Goal: Ask a question

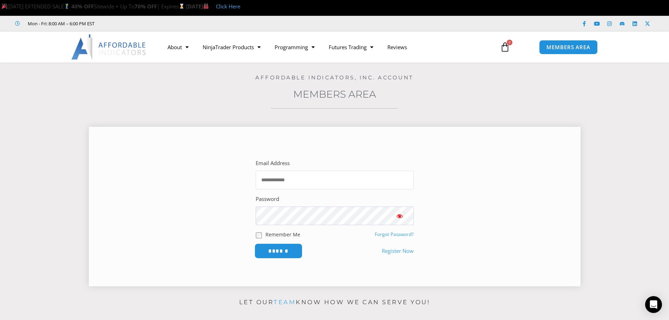
type input "**********"
click at [272, 250] on input "******" at bounding box center [278, 250] width 48 height 15
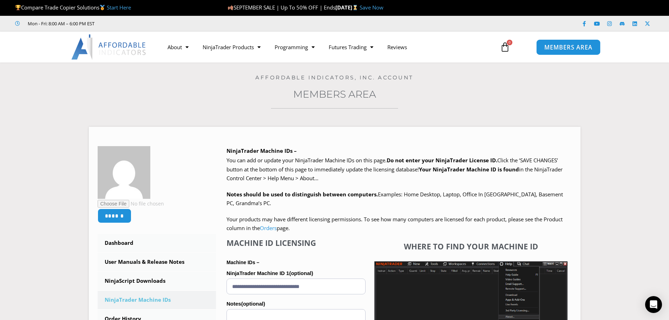
click at [562, 44] on span "MEMBERS AREA" at bounding box center [568, 47] width 48 height 6
click at [563, 45] on span "MEMBERS AREA" at bounding box center [568, 47] width 48 height 6
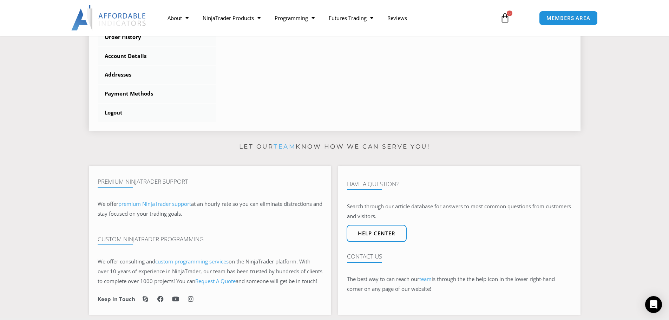
scroll to position [351, 0]
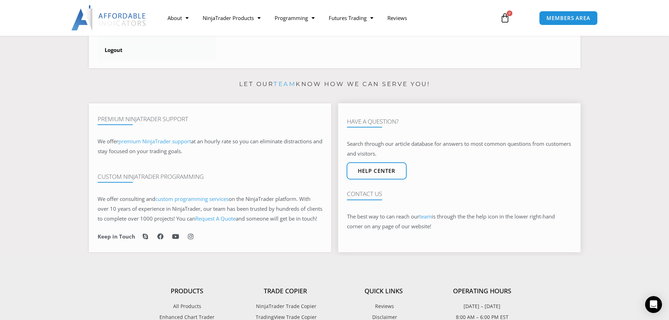
click at [371, 197] on h4 "Contact Us" at bounding box center [459, 193] width 225 height 7
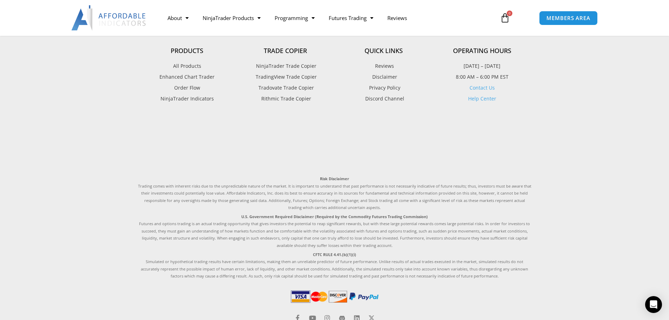
scroll to position [639, 0]
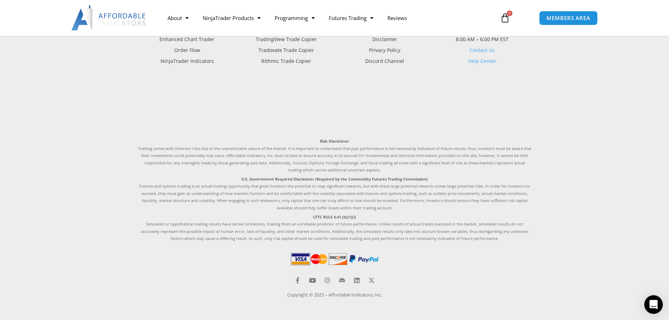
click at [649, 303] on div "Open Intercom Messenger" at bounding box center [653, 304] width 19 height 19
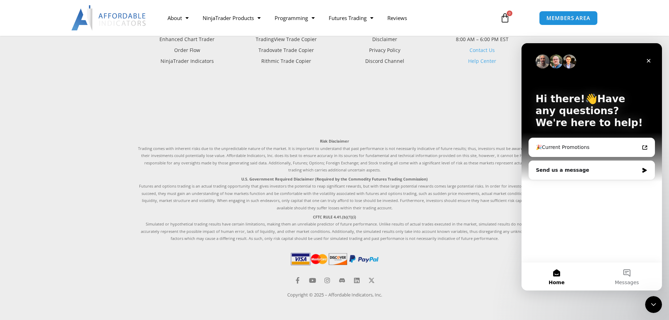
scroll to position [0, 0]
click at [578, 182] on div "🎉Current Promotions Send us a message" at bounding box center [591, 161] width 126 height 46
click at [537, 193] on div "Hi there!👋Have any questions? We're here to help! 🎉Current Promotions Send us a…" at bounding box center [591, 152] width 140 height 219
click at [557, 202] on div "Hi there!👋Have any questions? We're here to help! 🎉Current Promotions Send us a…" at bounding box center [591, 152] width 140 height 219
click at [645, 170] on icon "Intercom messenger" at bounding box center [644, 170] width 4 height 5
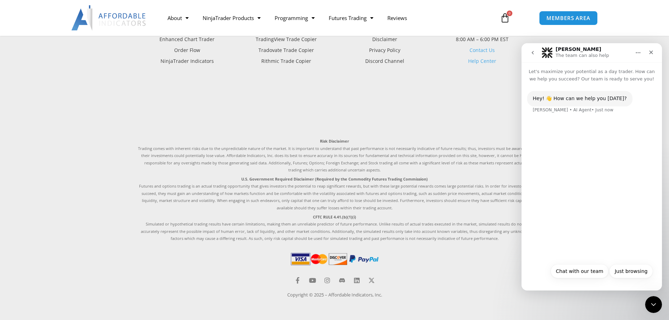
click at [599, 110] on div "Hey! 👋 How can we help you today? Solomon • AI Agent • Just now" at bounding box center [591, 106] width 129 height 31
click at [587, 108] on div "Solomon • AI Agent • Just now" at bounding box center [573, 110] width 81 height 4
click at [582, 269] on button "Chat with our team" at bounding box center [579, 271] width 58 height 14
click at [561, 150] on div "Hey! 👋 How can we help you today? Solomon • AI Agent • Just now Chat with our t…" at bounding box center [591, 183] width 140 height 202
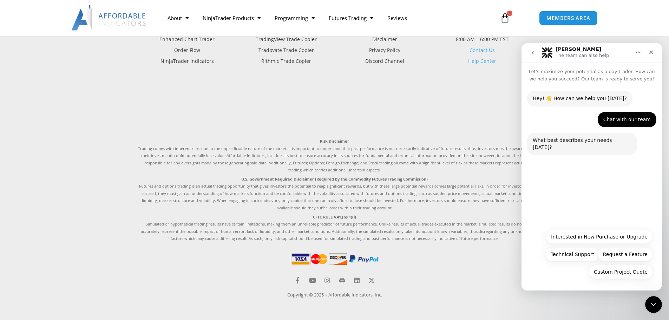
click at [598, 153] on div "What best describes your needs today? Solomon • AI Agent • Just now" at bounding box center [591, 148] width 129 height 31
click at [584, 253] on button "Technical Support" at bounding box center [572, 254] width 54 height 14
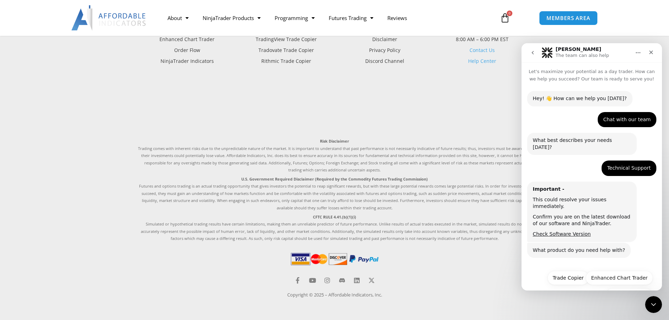
scroll to position [10, 0]
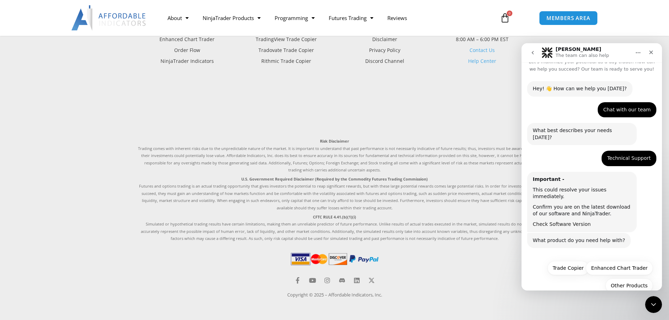
click at [582, 221] on link "Check Software Version" at bounding box center [562, 224] width 58 height 6
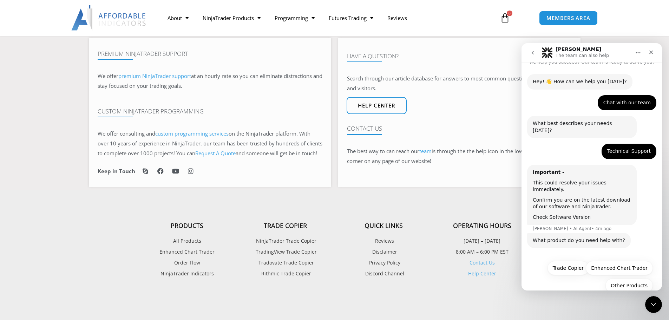
scroll to position [428, 0]
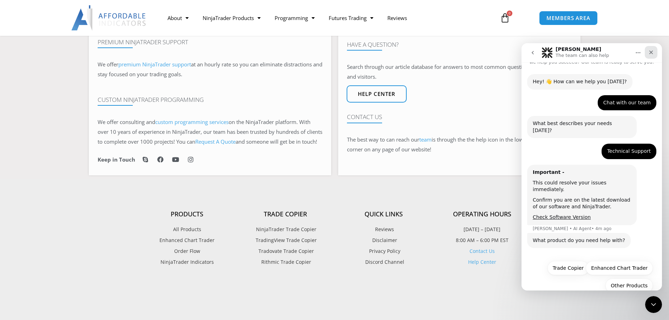
click at [650, 53] on icon "Close" at bounding box center [651, 52] width 6 height 6
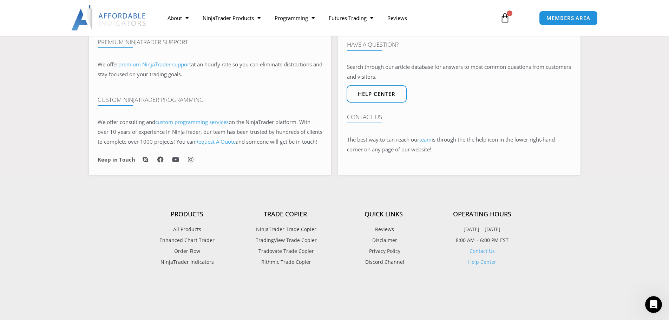
scroll to position [10, 0]
click at [484, 254] on link "Contact Us" at bounding box center [481, 250] width 25 height 7
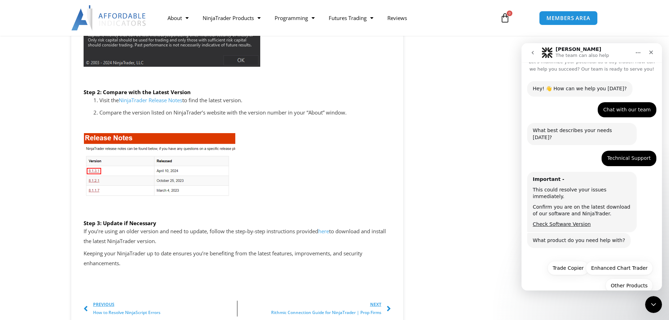
scroll to position [1018, 0]
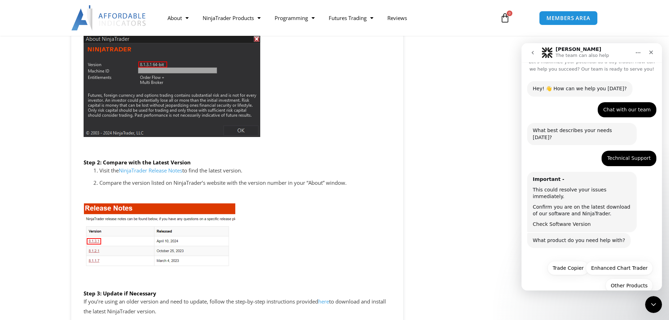
click at [565, 221] on link "Check Software Version" at bounding box center [562, 224] width 58 height 6
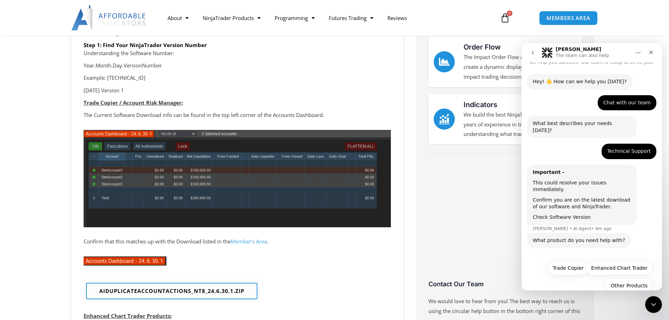
scroll to position [176, 0]
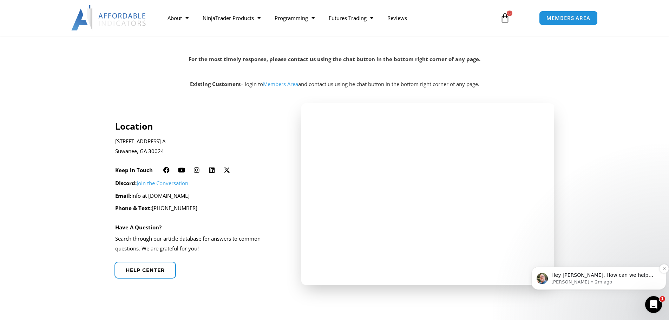
click at [619, 277] on span "Hey [PERSON_NAME], How can we help you this afternoon...." at bounding box center [602, 278] width 102 height 13
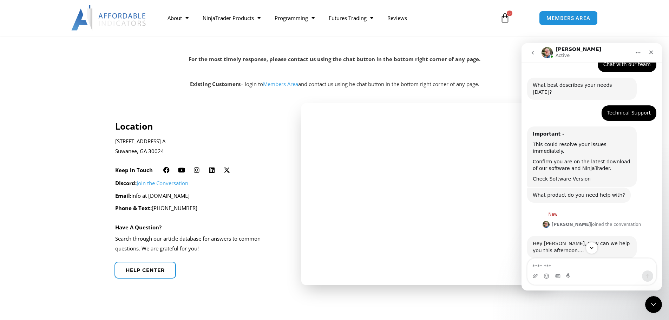
scroll to position [56, 0]
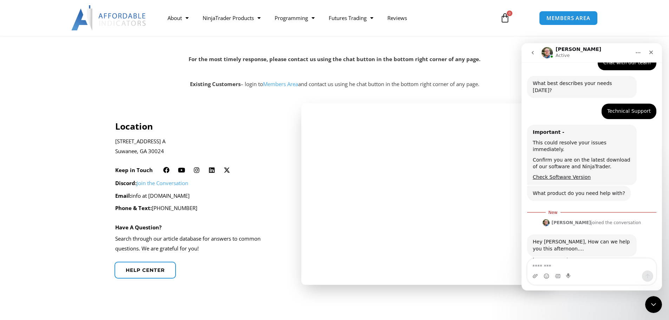
click at [553, 267] on textarea "Message…" at bounding box center [591, 264] width 128 height 12
type textarea "*********"
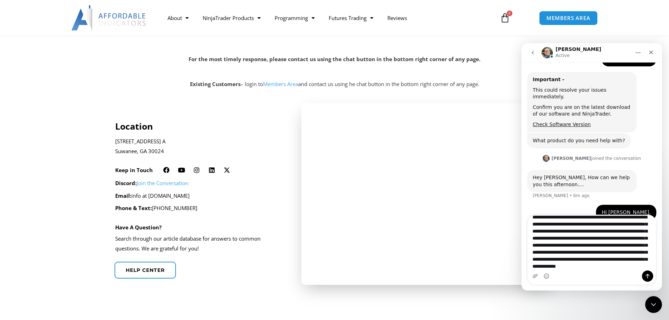
scroll to position [19, 0]
type textarea "**********"
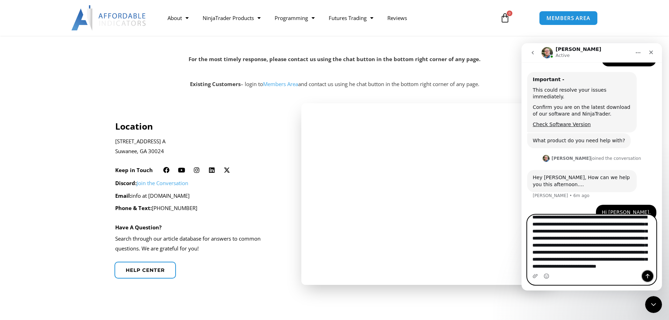
click at [645, 277] on icon "Send a message…" at bounding box center [648, 276] width 6 height 6
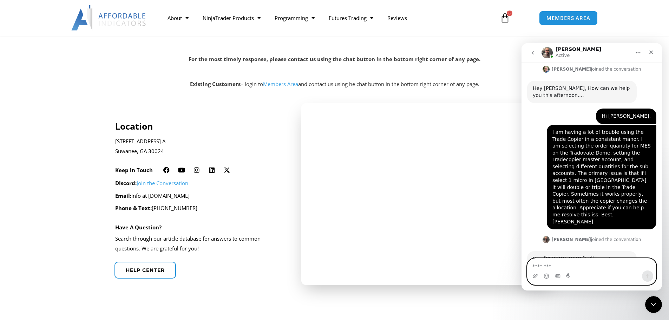
scroll to position [201, 0]
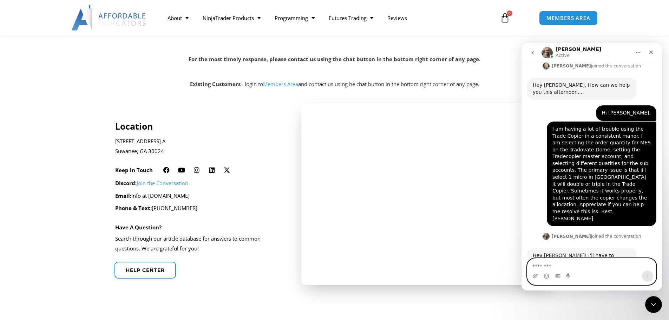
click at [544, 263] on textarea "Message…" at bounding box center [591, 264] width 128 height 12
type textarea "**********"
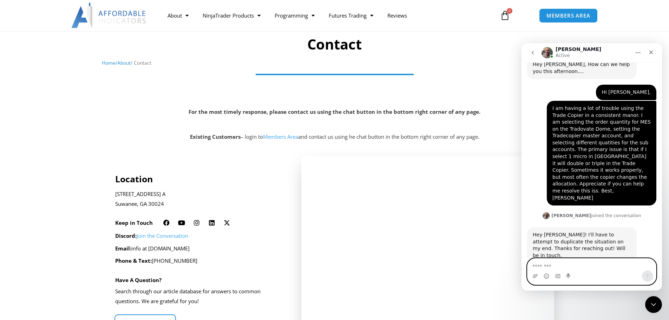
scroll to position [0, 0]
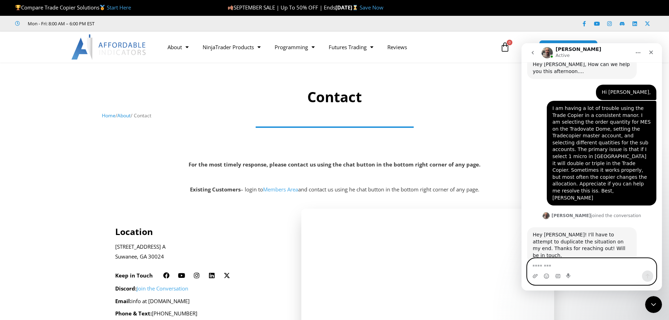
drag, startPoint x: 671, startPoint y: 162, endPoint x: 140, endPoint y: 61, distance: 540.3
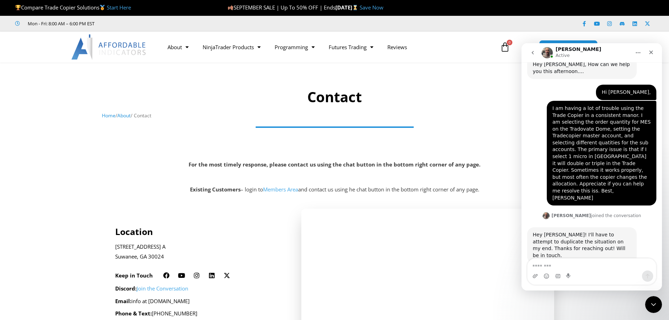
click at [485, 198] on div "For the most timely response, please contact us using the chat button in the bo…" at bounding box center [335, 181] width 662 height 42
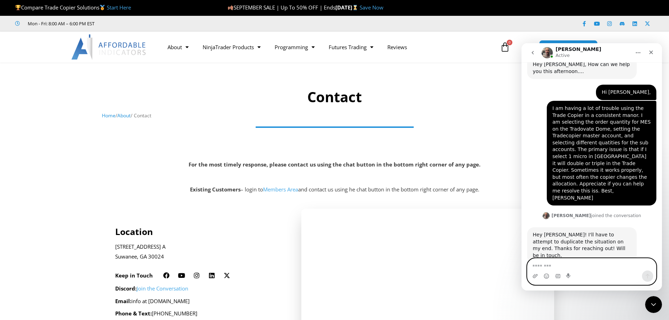
click at [566, 265] on textarea "Message…" at bounding box center [591, 264] width 128 height 12
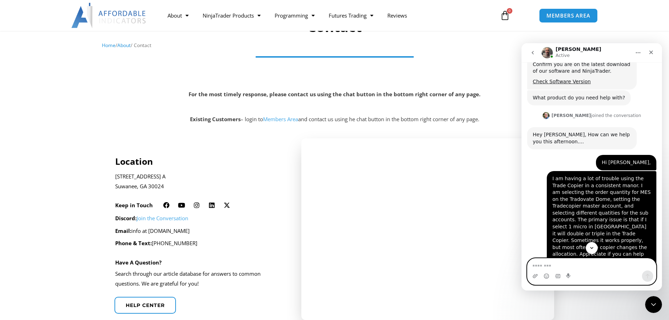
scroll to position [105, 0]
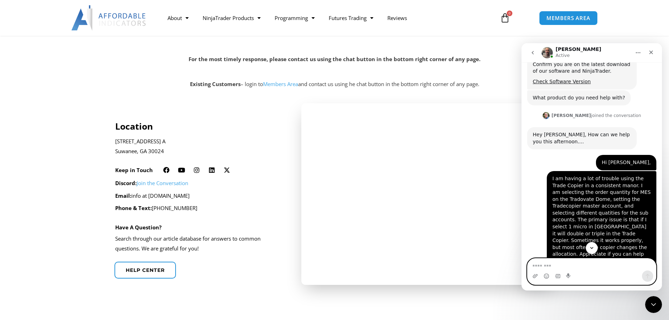
click at [535, 265] on textarea "Message…" at bounding box center [591, 264] width 128 height 12
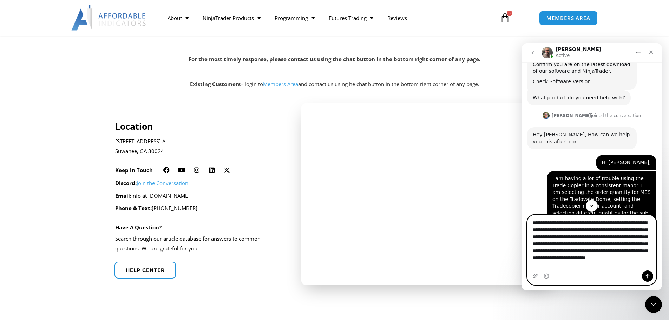
type textarea "**********"
click at [649, 274] on icon "Send a message…" at bounding box center [648, 276] width 6 height 6
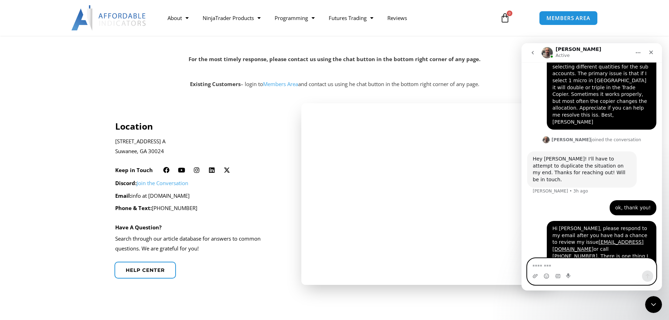
scroll to position [298, 0]
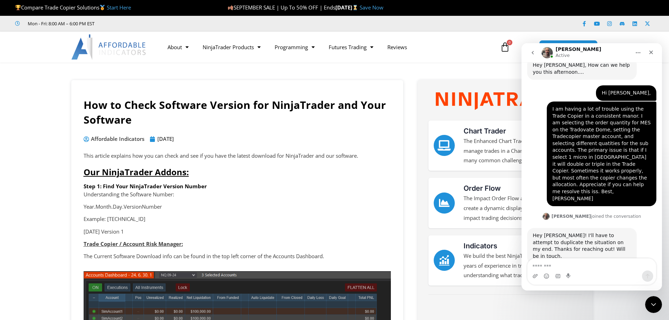
scroll to position [229, 0]
